Goal: Task Accomplishment & Management: Manage account settings

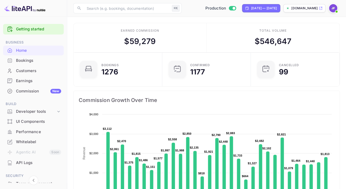
scroll to position [84, 86]
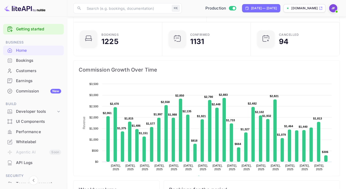
scroll to position [31, 0]
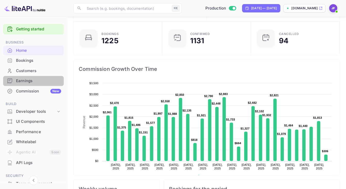
click at [32, 82] on div "Earnings" at bounding box center [38, 81] width 45 height 6
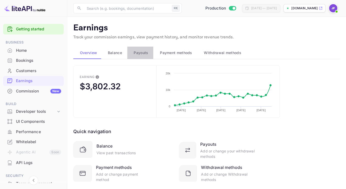
click at [145, 57] on button "Payouts" at bounding box center [140, 53] width 26 height 12
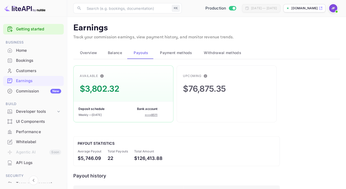
click at [91, 55] on span "Overview" at bounding box center [88, 53] width 17 height 6
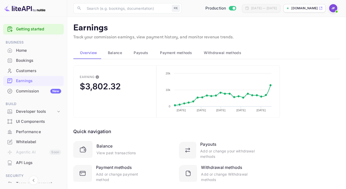
click at [34, 91] on div "Commission New" at bounding box center [38, 91] width 45 height 6
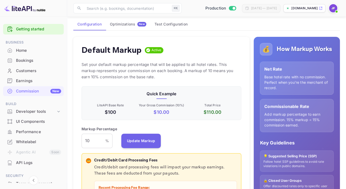
scroll to position [50, 0]
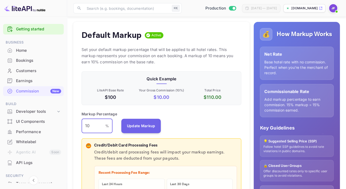
click at [93, 127] on input "10" at bounding box center [93, 126] width 24 height 14
type input "11"
click at [135, 127] on button "Update Markup" at bounding box center [141, 126] width 40 height 14
